Goal: Task Accomplishment & Management: Manage account settings

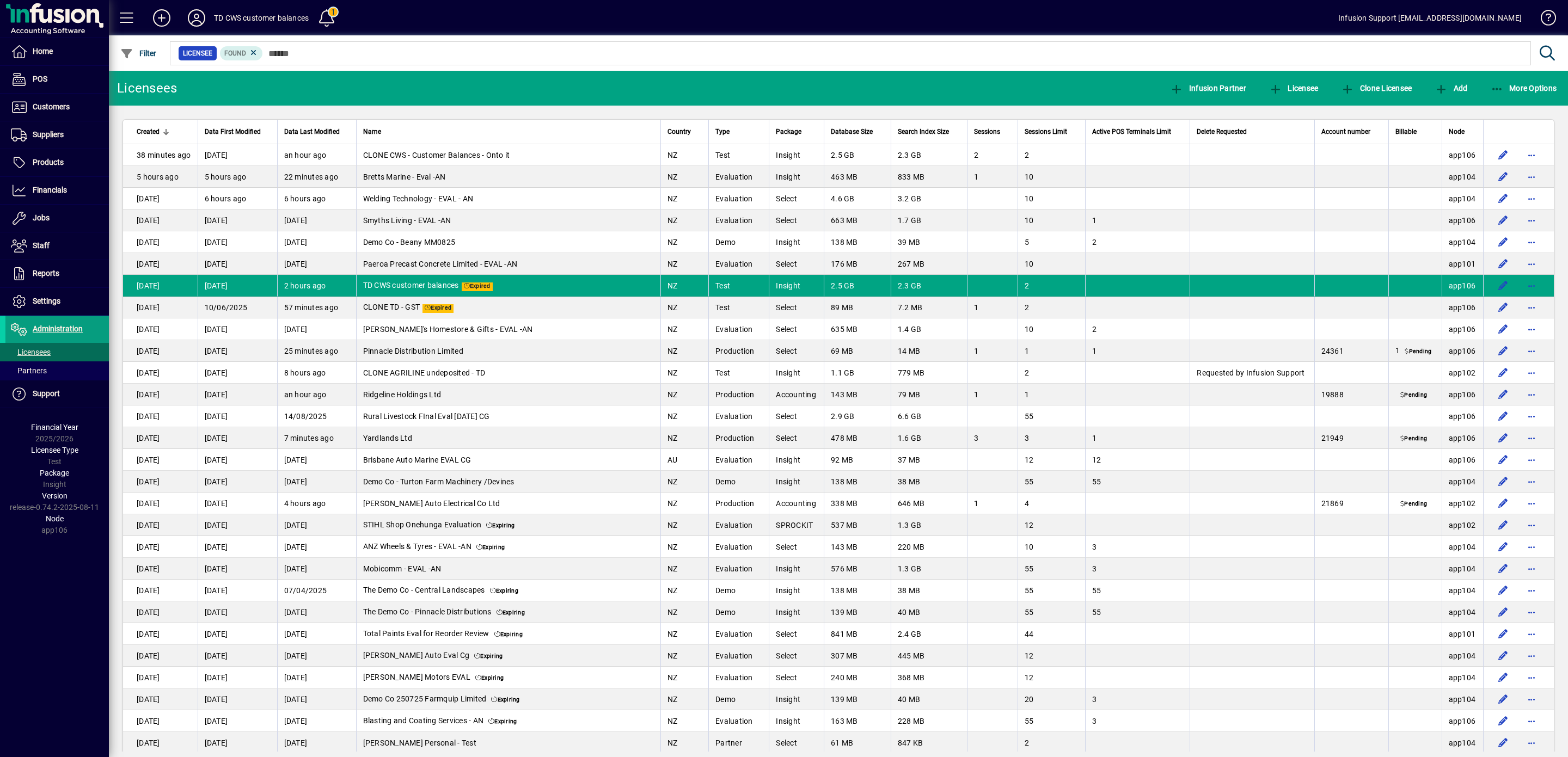
click at [1452, 312] on span "app106" at bounding box center [1462, 307] width 27 height 8
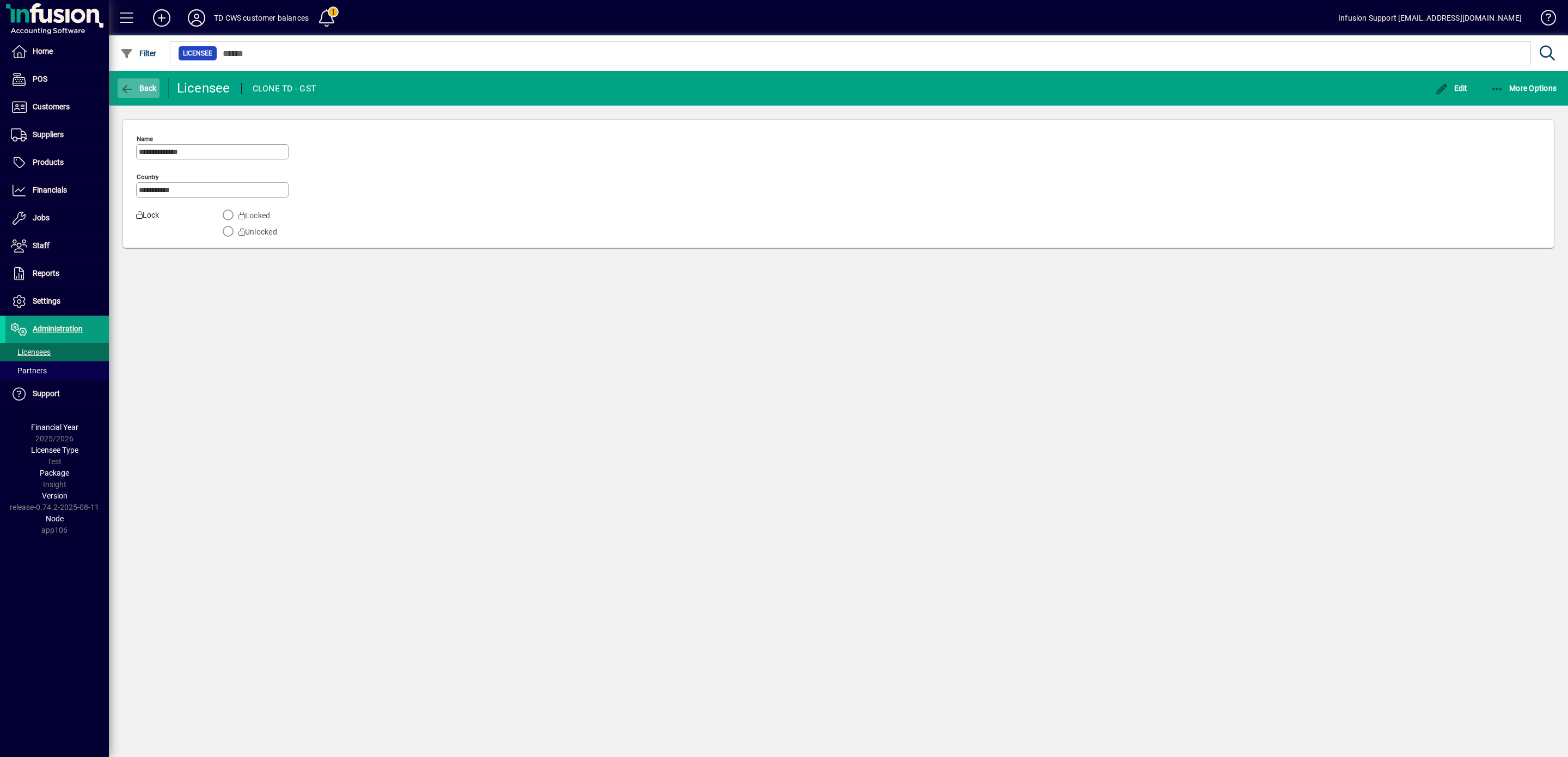
click at [123, 85] on icon "button" at bounding box center [127, 89] width 14 height 11
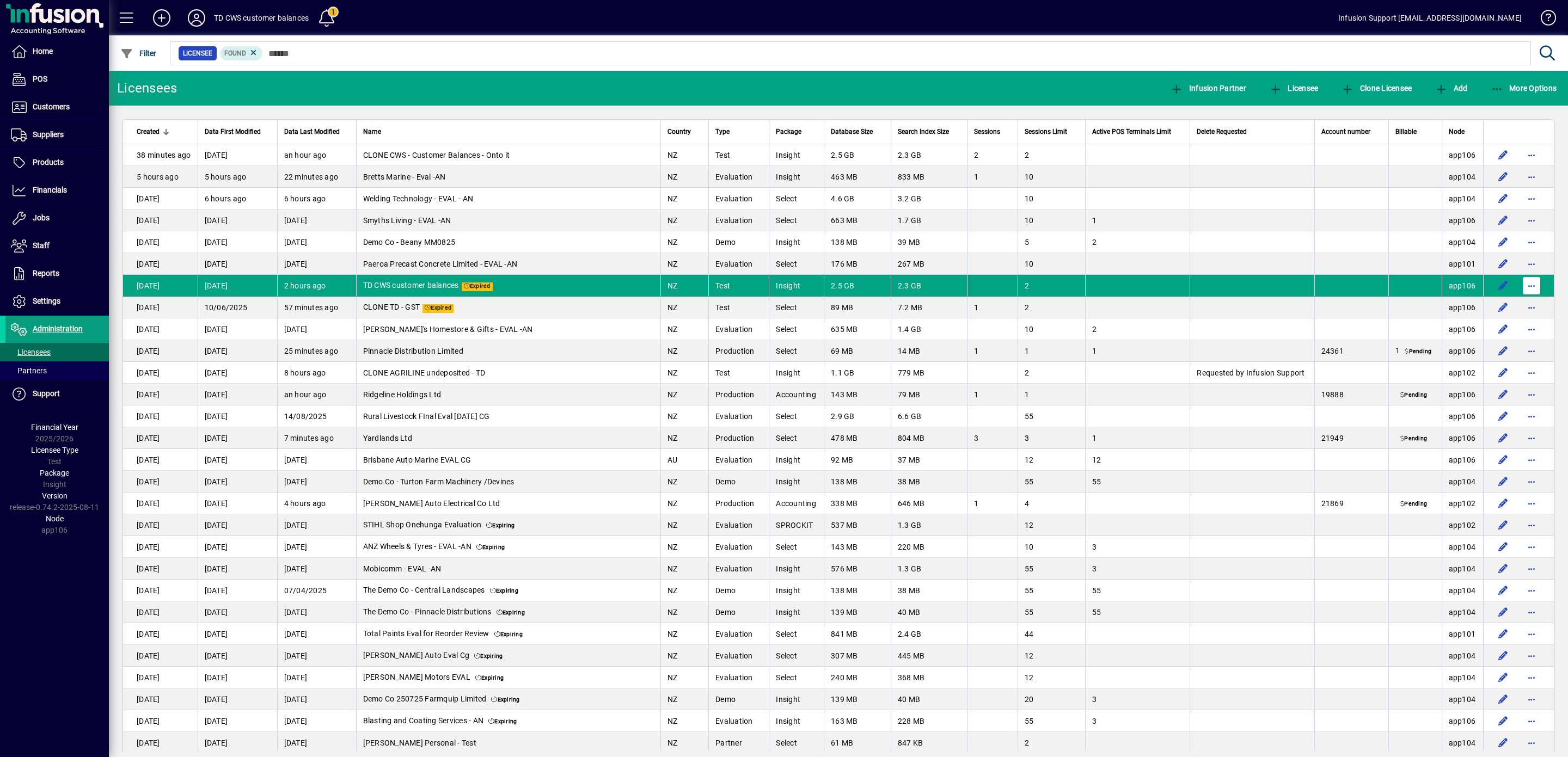
click at [1519, 288] on span "button" at bounding box center [1531, 286] width 26 height 26
click at [1443, 315] on span "Request licensee be deleted" at bounding box center [1461, 316] width 114 height 13
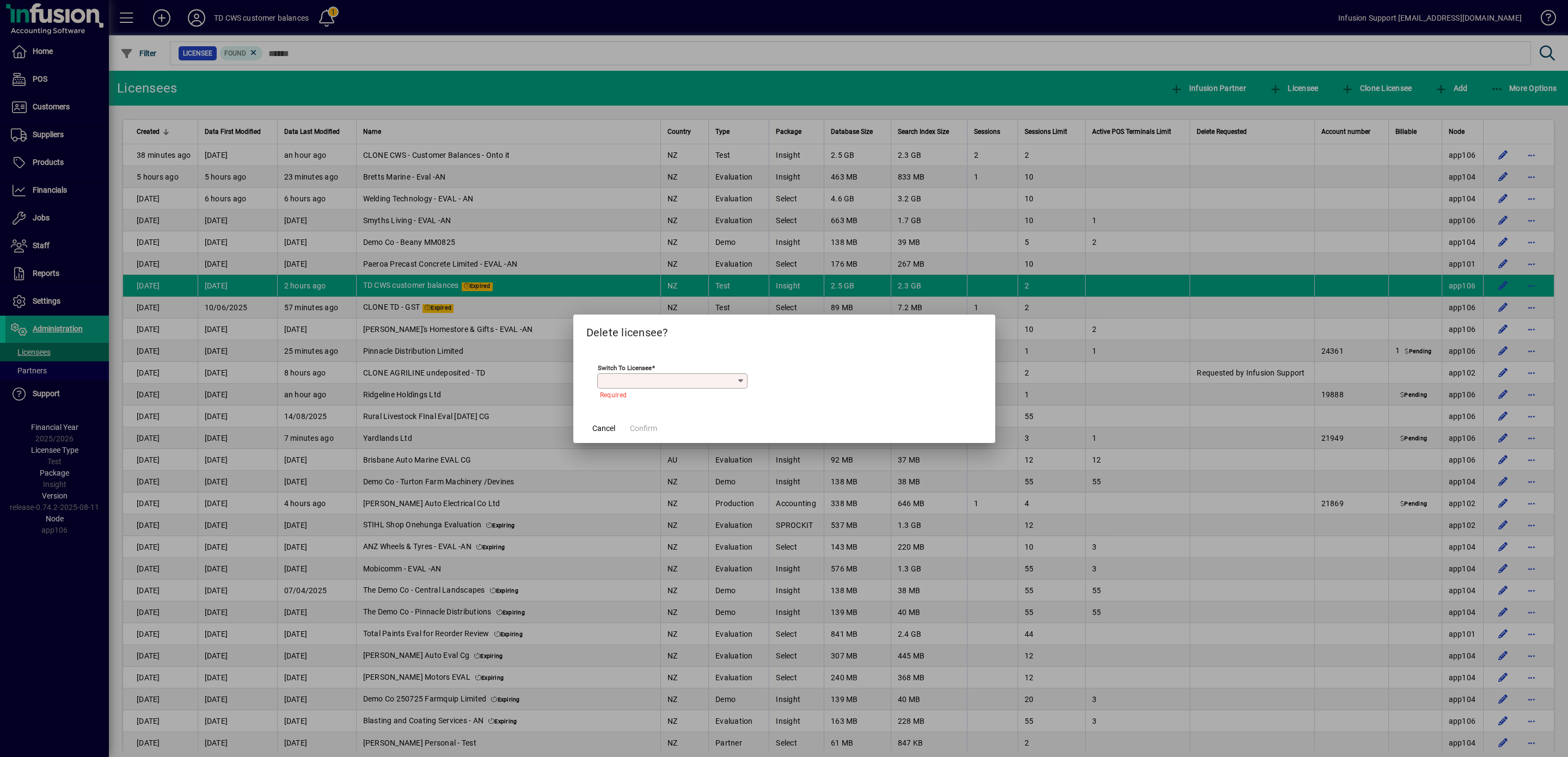
click at [739, 377] on icon at bounding box center [741, 380] width 8 height 8
click at [740, 379] on icon at bounding box center [741, 380] width 8 height 8
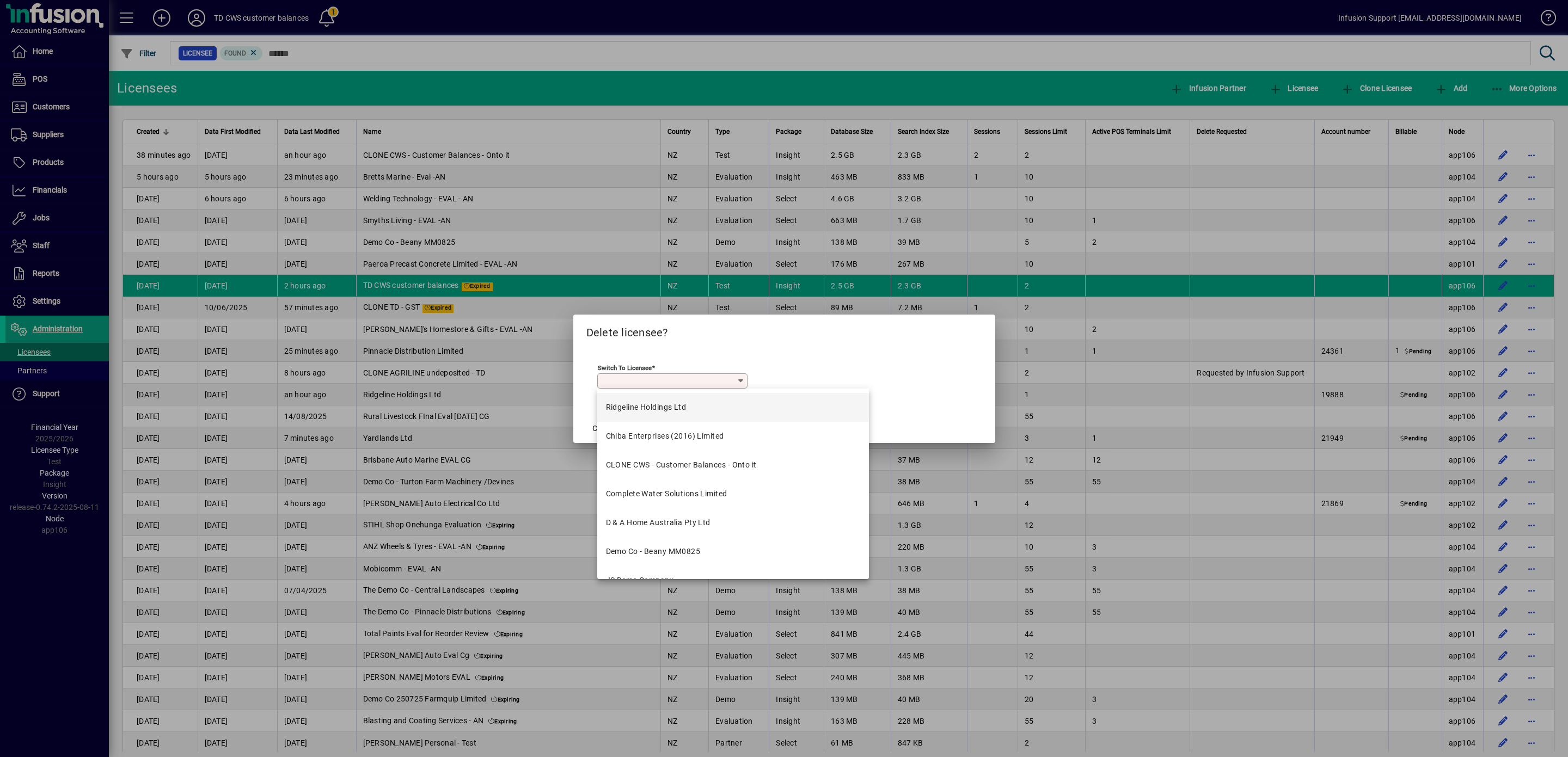
click at [648, 408] on div "Ridgeline Holdings Ltd" at bounding box center [646, 408] width 80 height 12
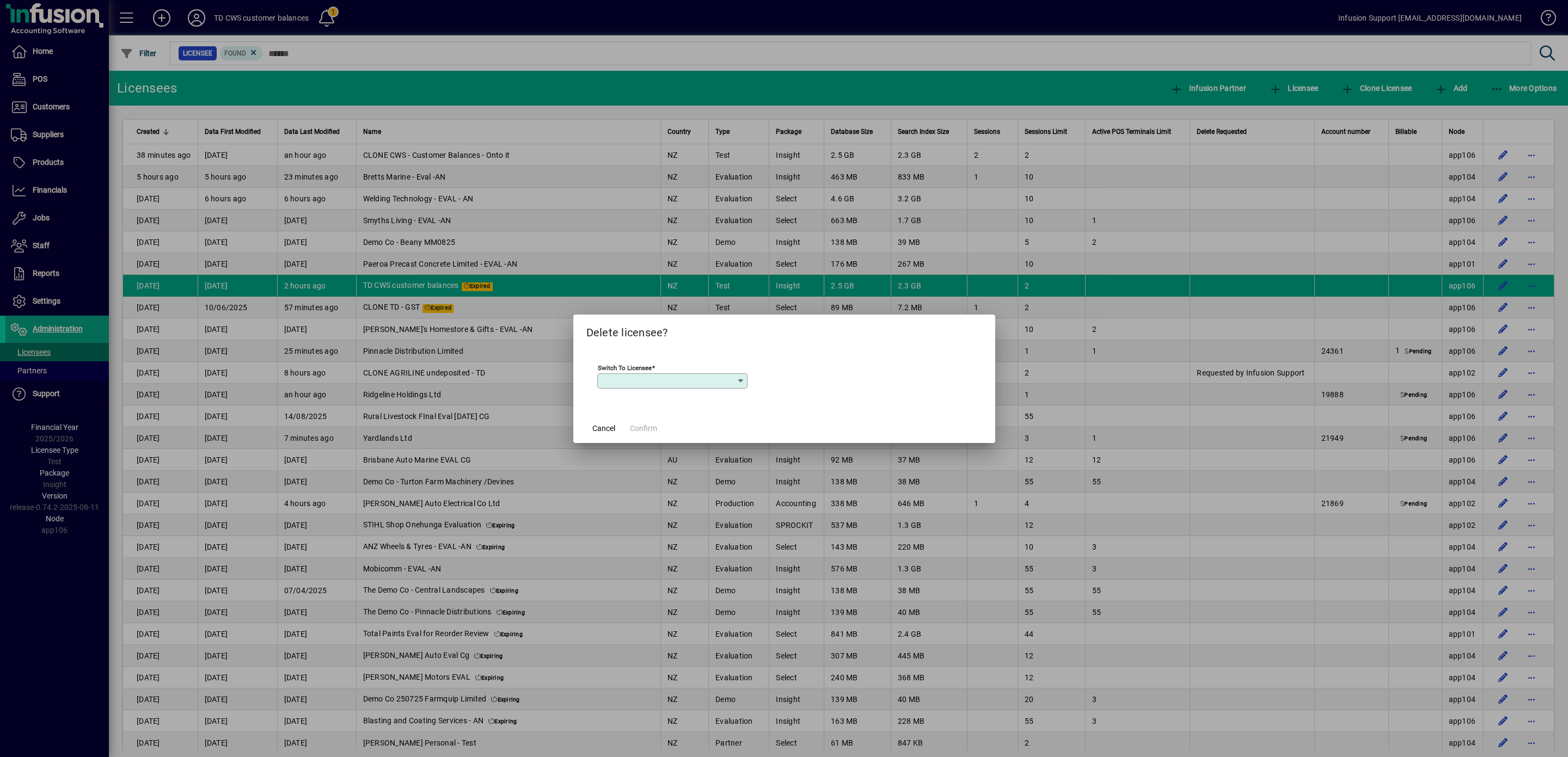
type input "**********"
click at [639, 429] on span "Confirm" at bounding box center [643, 429] width 27 height 12
